Goal: Transaction & Acquisition: Purchase product/service

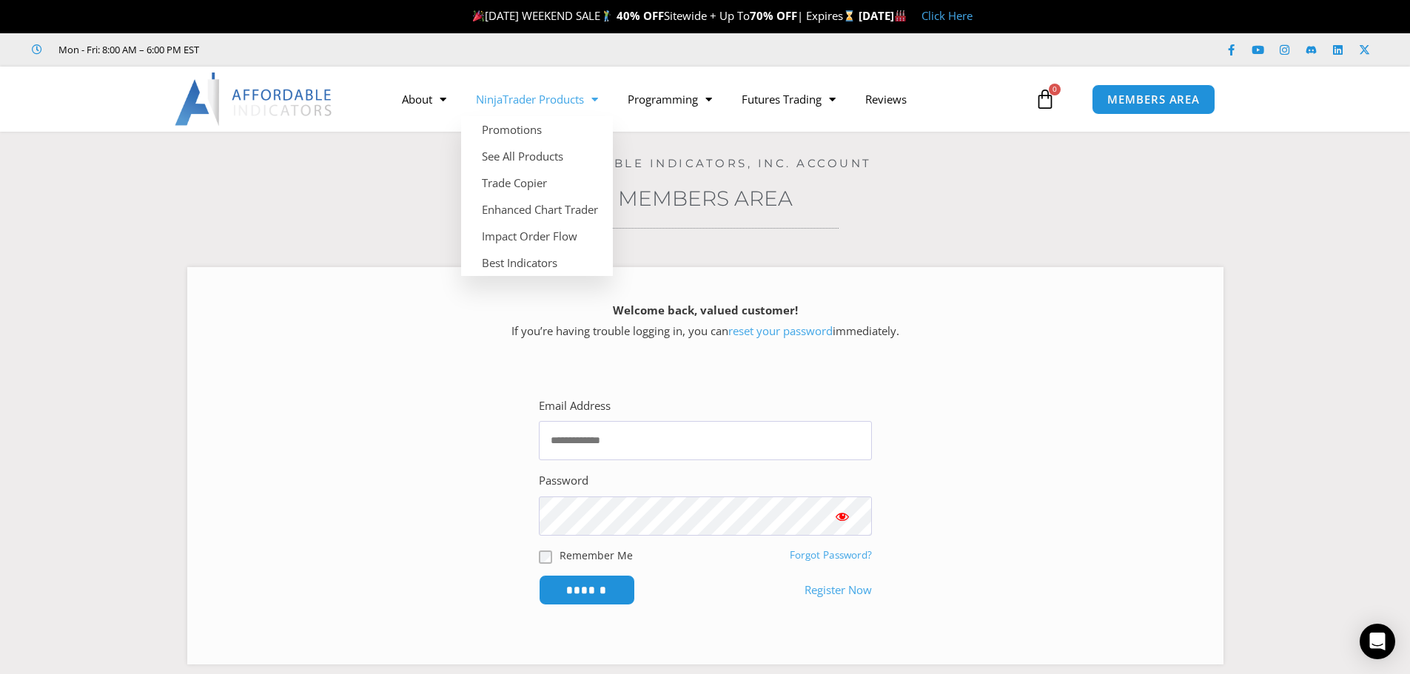
click at [231, 101] on img at bounding box center [254, 99] width 159 height 53
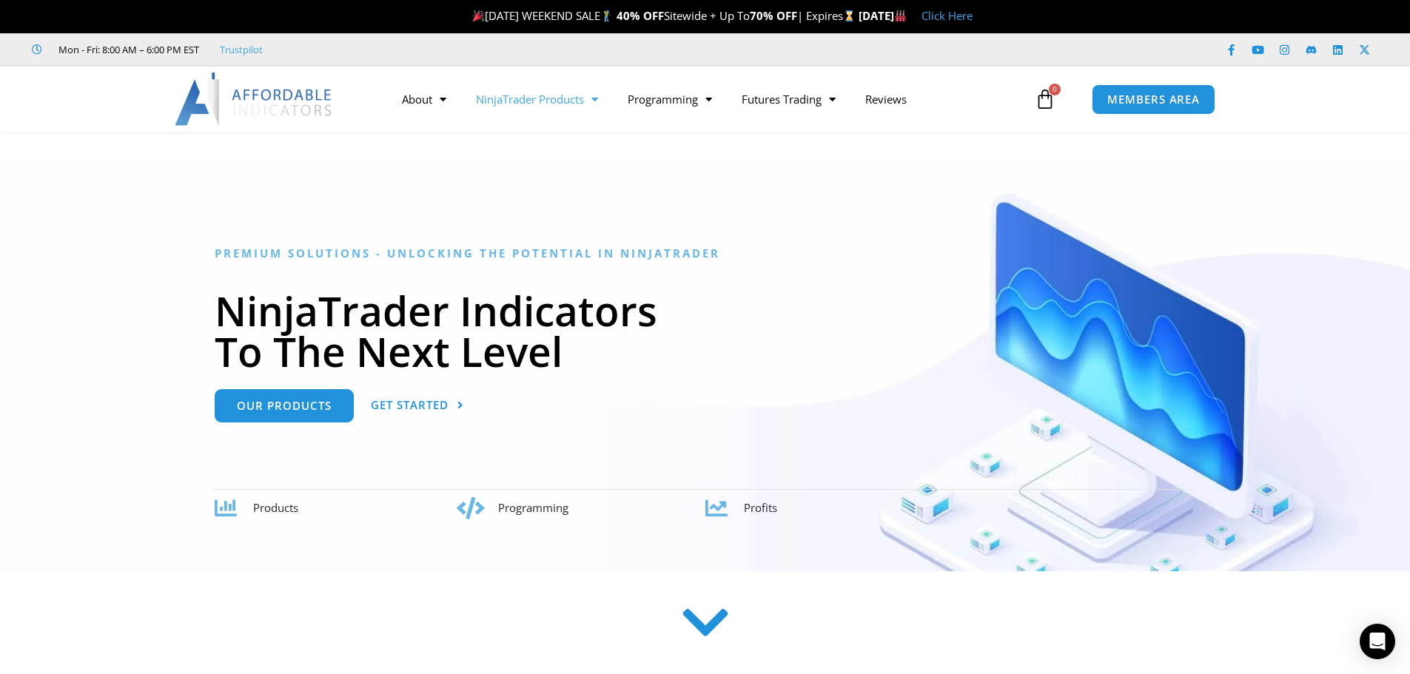
click at [595, 99] on span "Menu" at bounding box center [591, 100] width 14 height 26
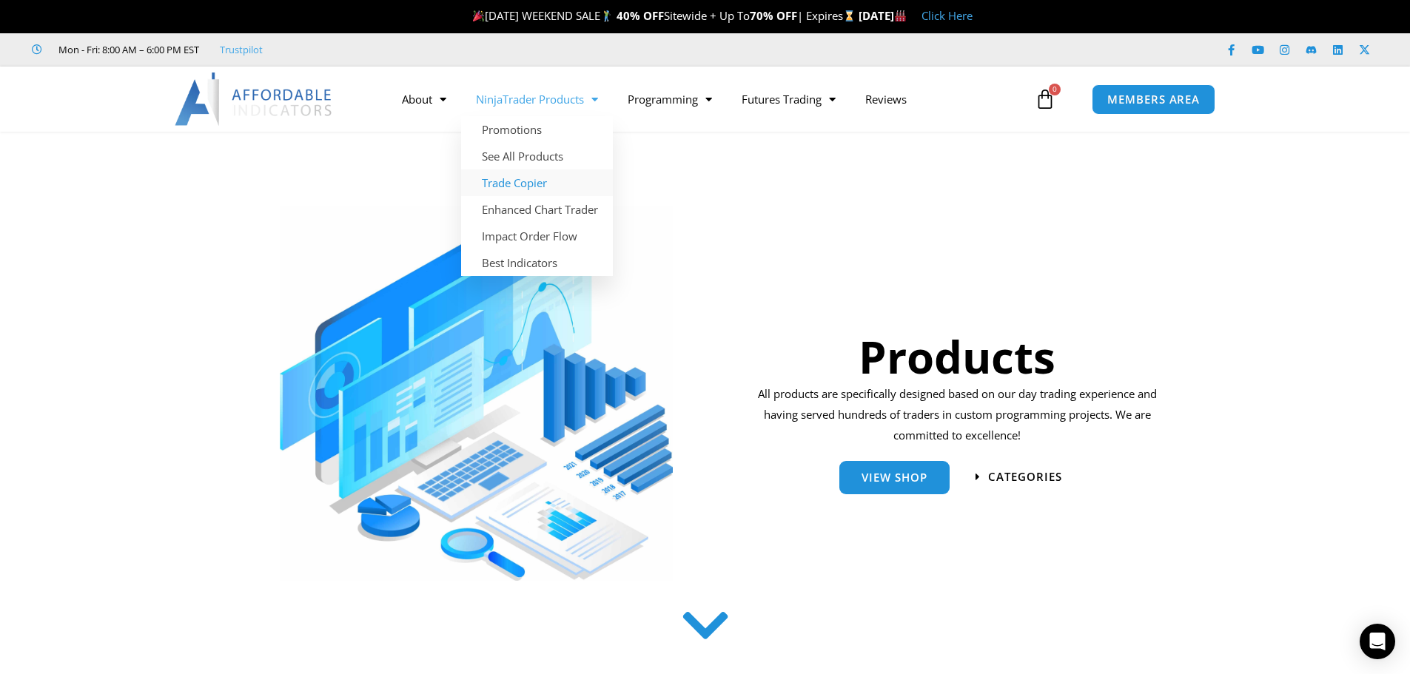
click at [535, 184] on link "Trade Copier" at bounding box center [537, 183] width 152 height 27
